Goal: Find specific page/section: Find specific page/section

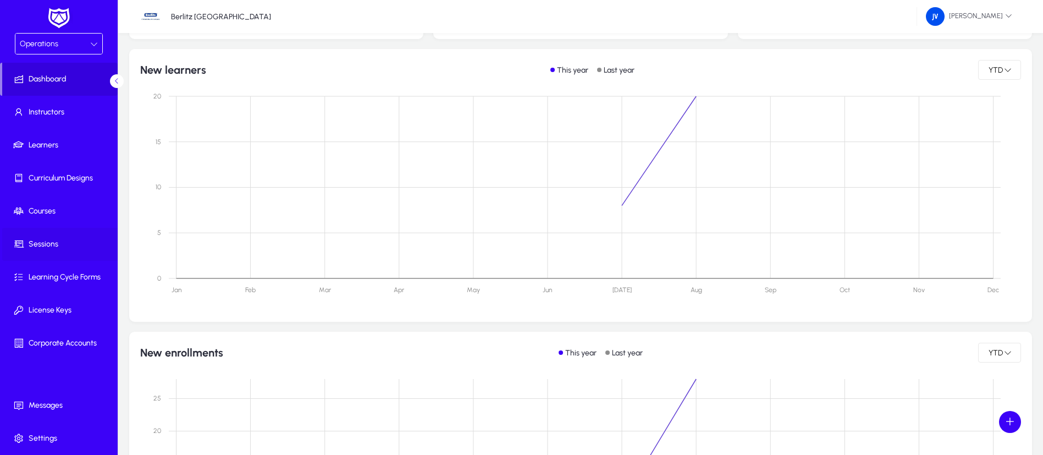
scroll to position [248, 0]
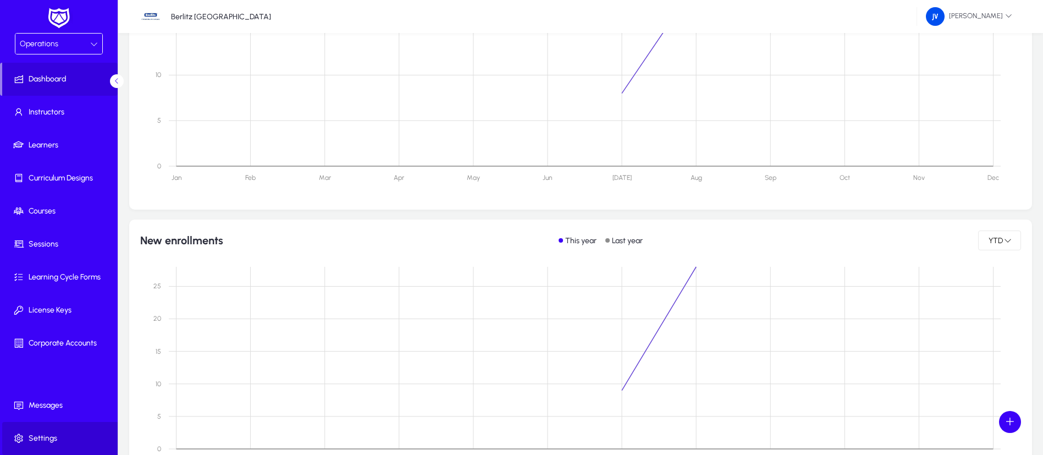
click at [54, 433] on span "Settings" at bounding box center [61, 438] width 118 height 11
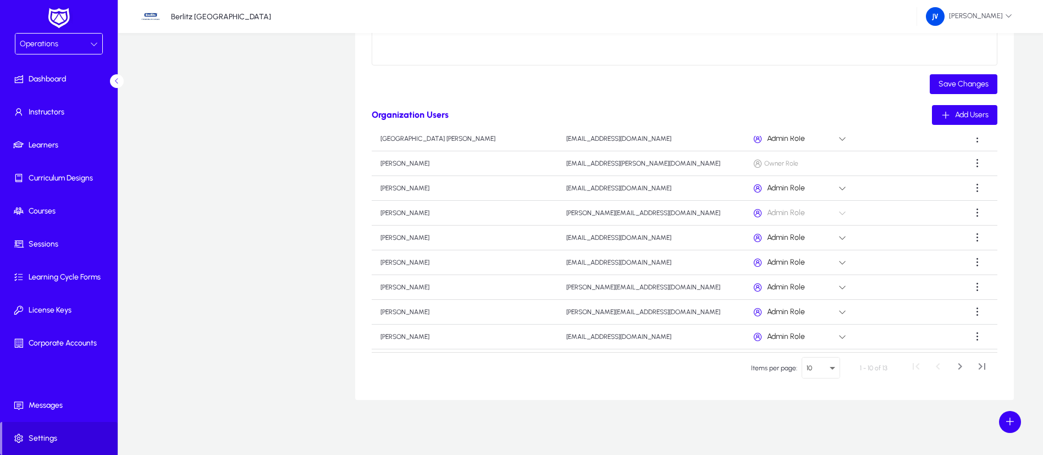
scroll to position [62, 0]
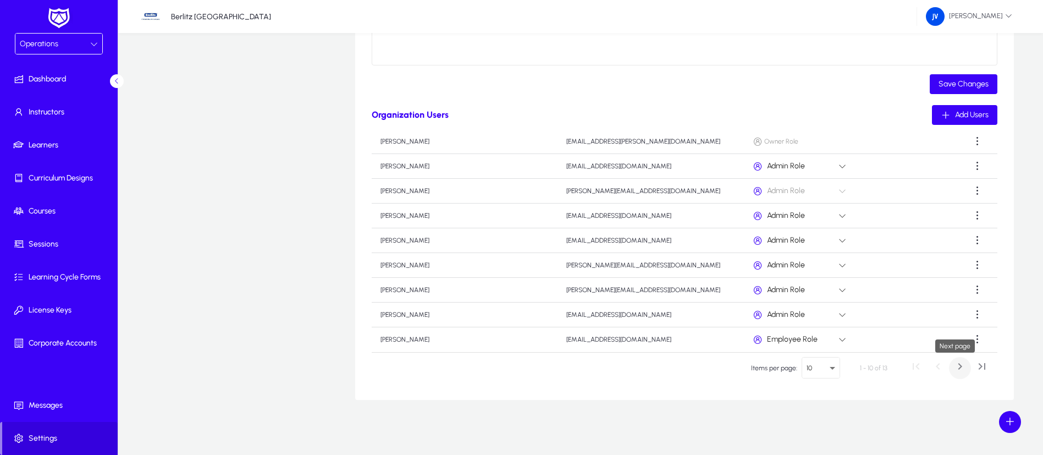
click at [952, 371] on span "Next page" at bounding box center [960, 368] width 22 height 22
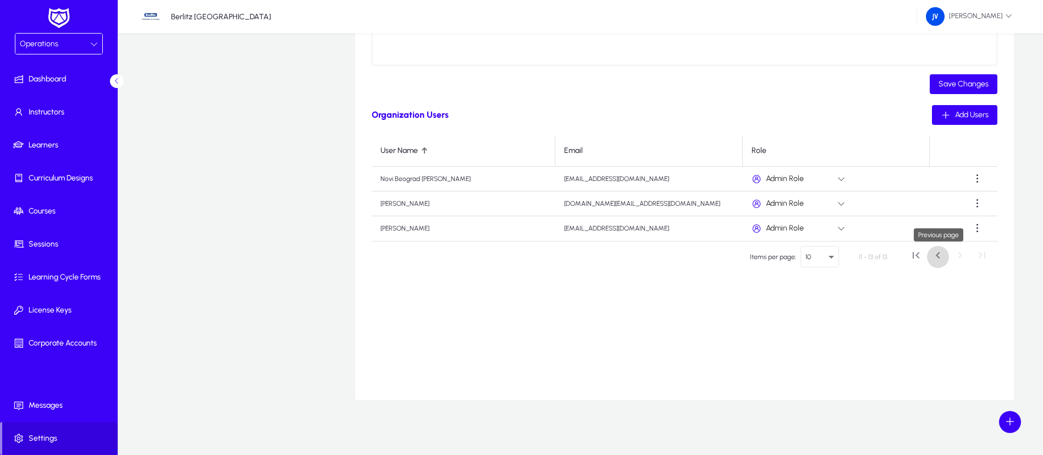
click at [933, 255] on span "Previous page" at bounding box center [938, 257] width 22 height 22
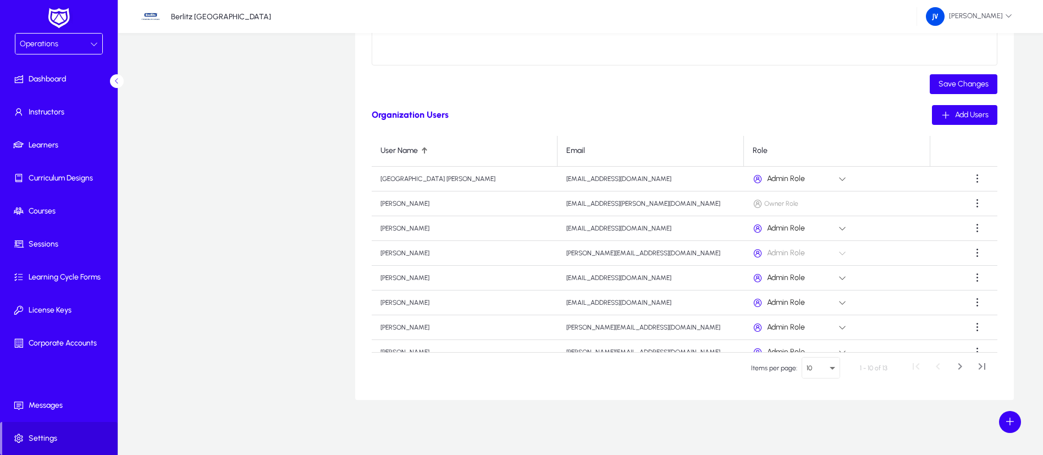
scroll to position [62, 0]
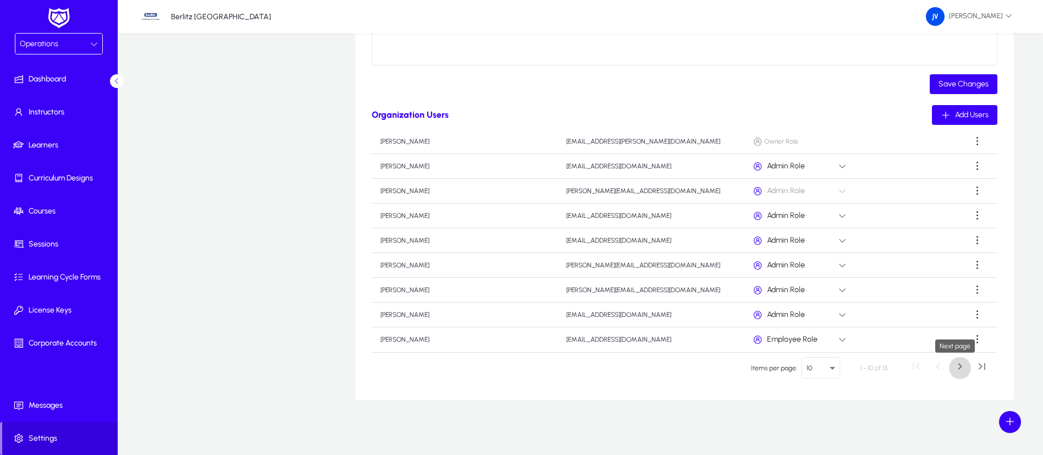
click at [960, 367] on span "Next page" at bounding box center [960, 368] width 22 height 22
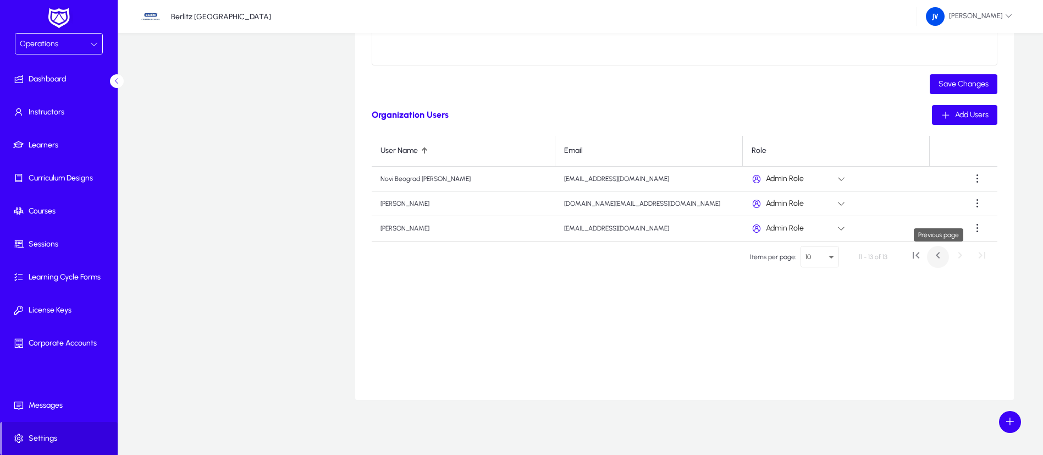
click at [934, 257] on span "Previous page" at bounding box center [938, 257] width 22 height 22
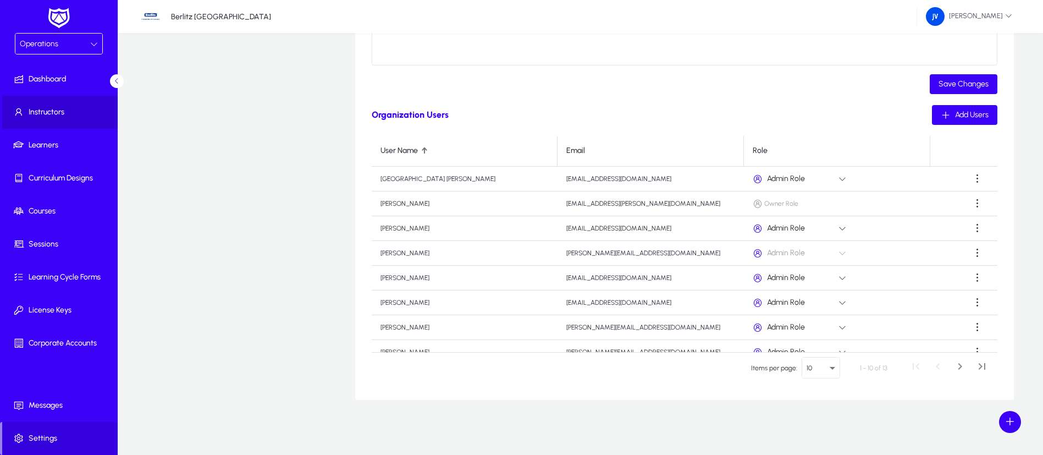
click at [48, 112] on span "Instructors" at bounding box center [61, 112] width 118 height 11
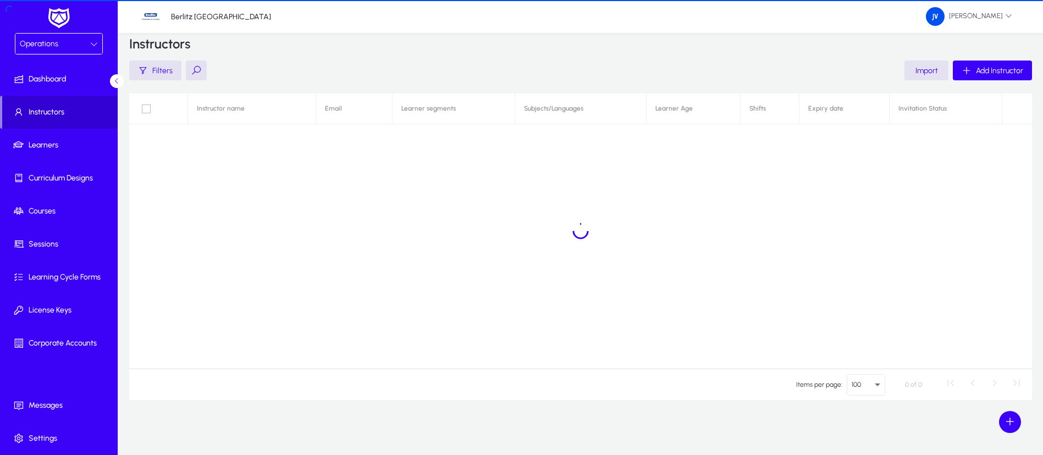
scroll to position [17, 0]
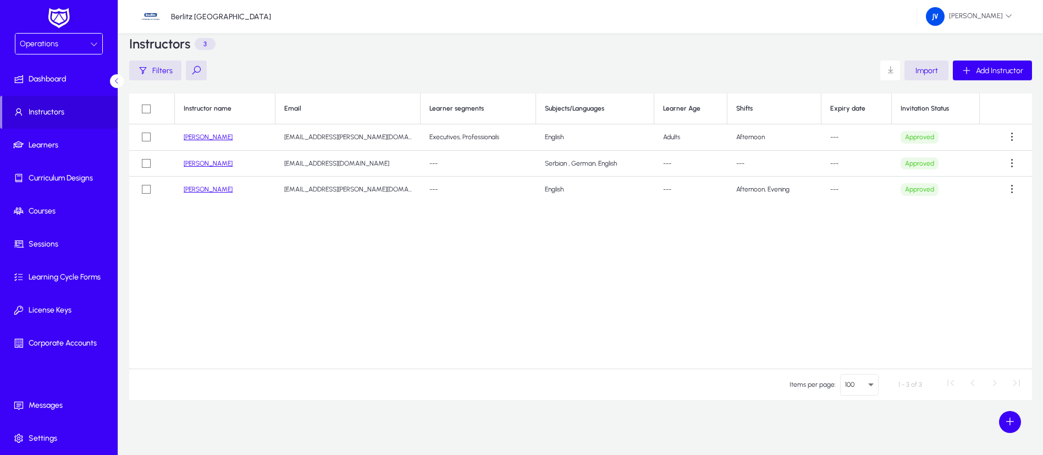
click at [206, 189] on link "[PERSON_NAME]" at bounding box center [208, 189] width 49 height 8
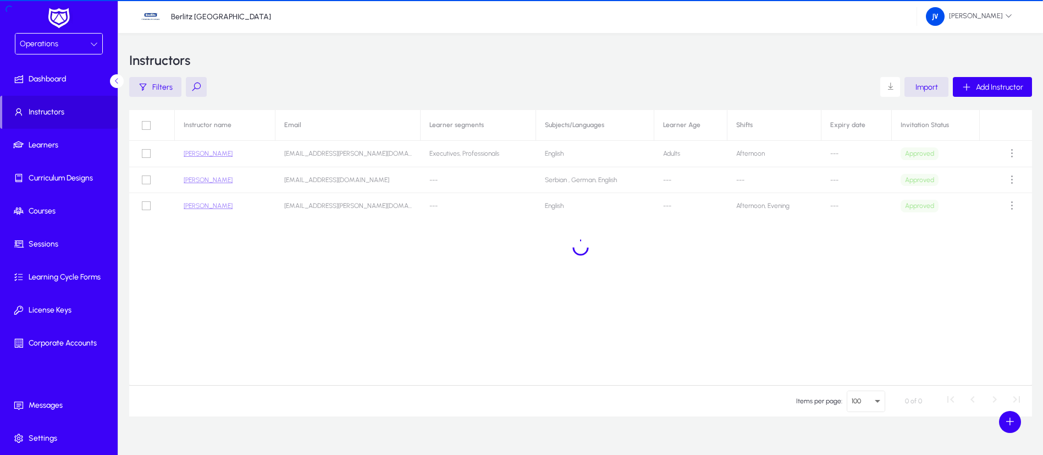
scroll to position [17, 0]
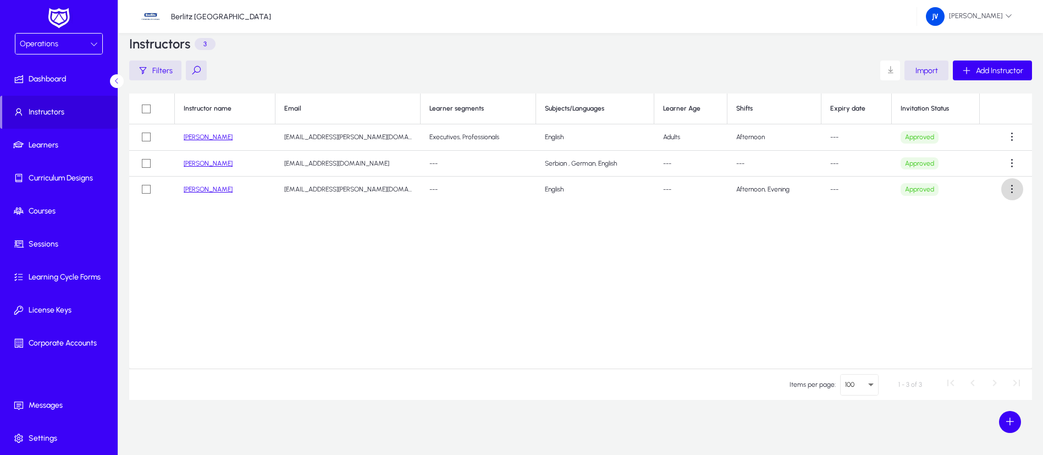
click at [1016, 186] on span at bounding box center [1013, 189] width 22 height 22
click at [566, 249] on div at bounding box center [521, 227] width 1043 height 455
